Goal: Check status: Check status

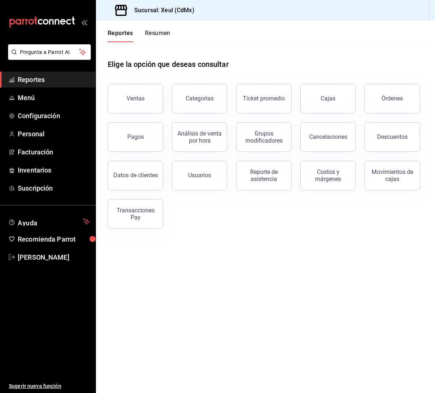
click at [157, 39] on button "Resumen" at bounding box center [157, 36] width 25 height 13
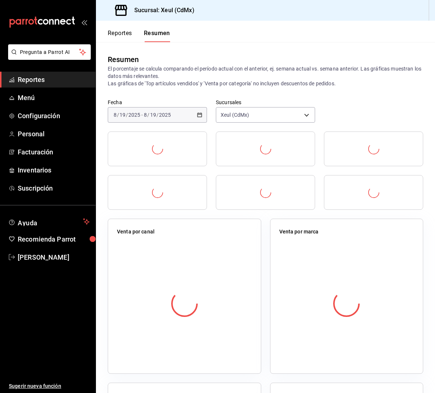
click at [153, 98] on div "Resumen El porcentaje se calcula comparando el período actual con el anterior, …" at bounding box center [265, 70] width 339 height 57
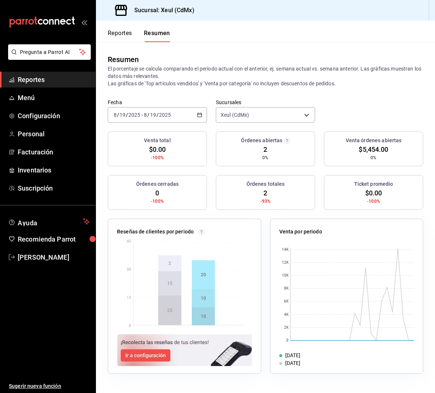
click at [150, 127] on div "Fecha [DATE] [DATE] - [DATE] [DATE] Sucursales Xeul (CdMx) [object Object]" at bounding box center [265, 115] width 339 height 32
click at [151, 115] on input "19" at bounding box center [153, 115] width 7 height 6
click at [135, 216] on span "Rango de fechas" at bounding box center [142, 220] width 57 height 8
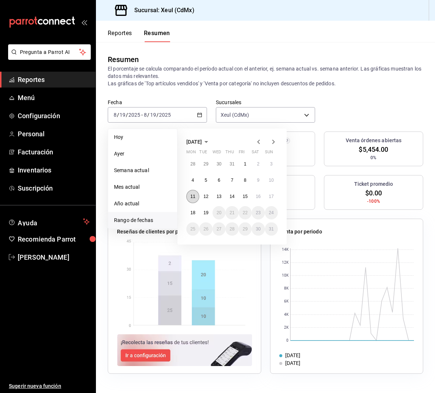
click at [194, 199] on abbr "11" at bounding box center [192, 196] width 5 height 5
click at [272, 199] on abbr "17" at bounding box center [271, 196] width 5 height 5
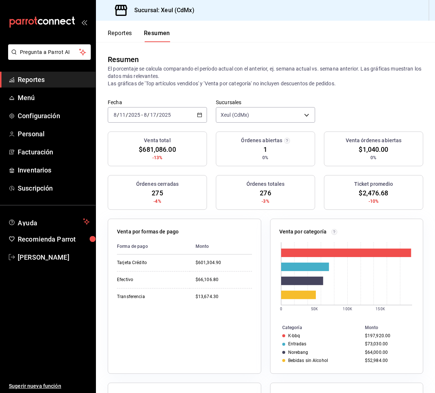
click at [170, 114] on input "2025" at bounding box center [165, 115] width 13 height 6
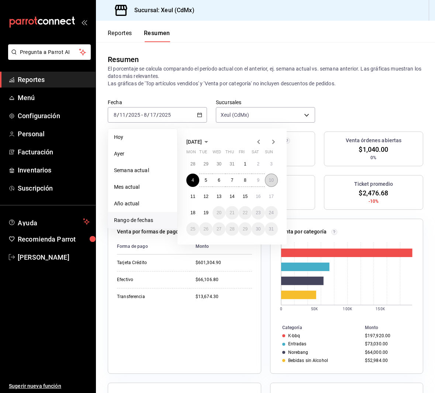
click at [269, 183] on button "10" at bounding box center [271, 179] width 13 height 13
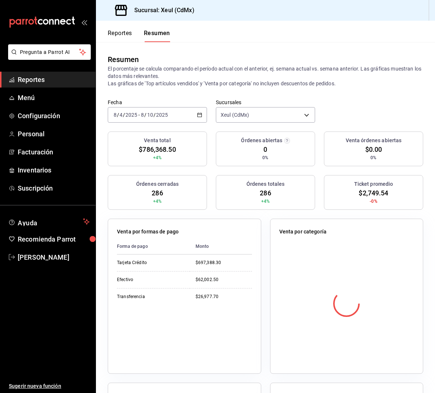
click at [164, 116] on input "2025" at bounding box center [162, 115] width 13 height 6
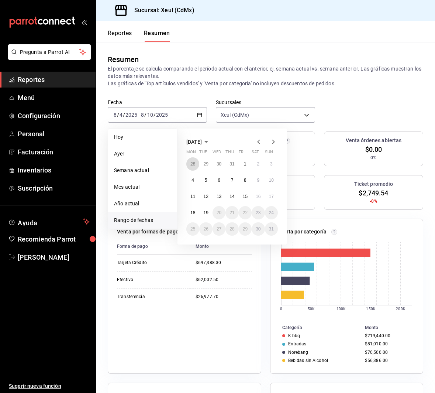
click at [194, 164] on abbr "28" at bounding box center [192, 163] width 5 height 5
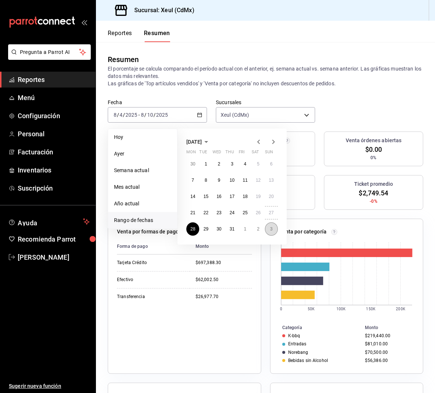
click at [272, 226] on button "3" at bounding box center [271, 228] width 13 height 13
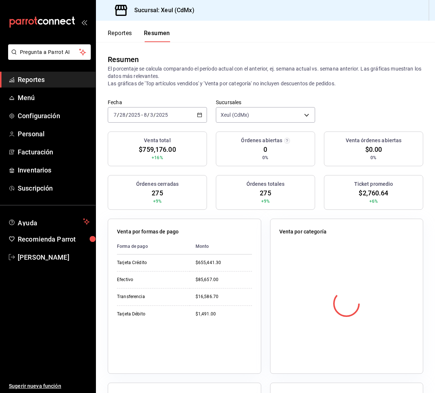
click at [144, 111] on div "[DATE] [DATE] - [DATE] [DATE]" at bounding box center [157, 115] width 99 height 16
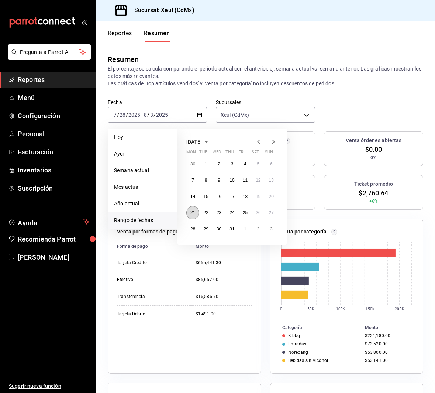
click at [192, 209] on button "21" at bounding box center [192, 212] width 13 height 13
click at [275, 211] on button "27" at bounding box center [271, 212] width 13 height 13
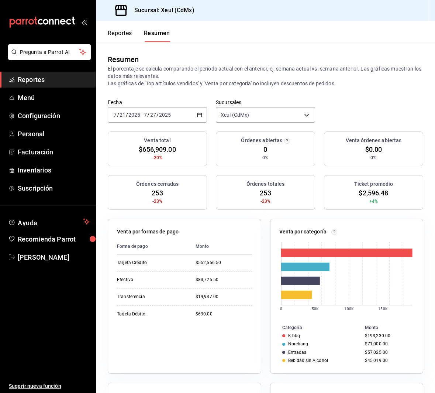
click at [195, 117] on div "[DATE] [DATE] - [DATE] [DATE]" at bounding box center [157, 115] width 99 height 16
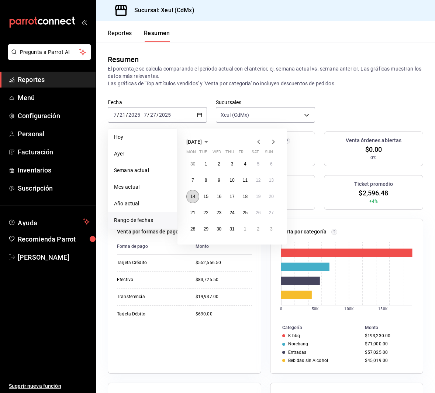
click at [189, 198] on button "14" at bounding box center [192, 196] width 13 height 13
click at [271, 195] on abbr "20" at bounding box center [271, 196] width 5 height 5
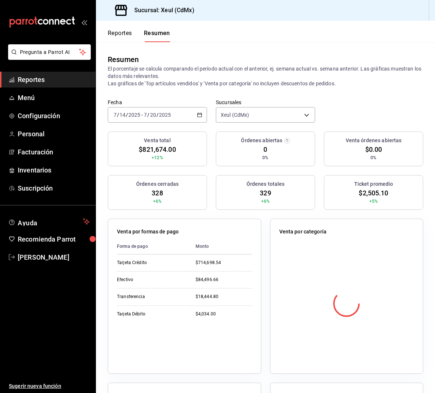
click at [162, 113] on input "2025" at bounding box center [165, 115] width 13 height 6
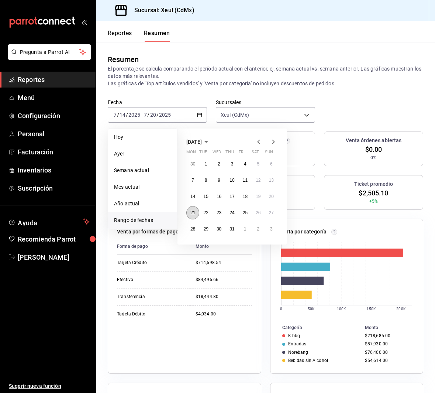
click at [193, 206] on button "21" at bounding box center [192, 212] width 13 height 13
click at [273, 213] on abbr "27" at bounding box center [271, 212] width 5 height 5
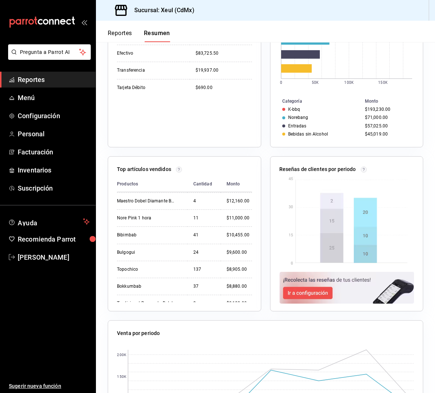
scroll to position [230, 0]
